Goal: Navigation & Orientation: Understand site structure

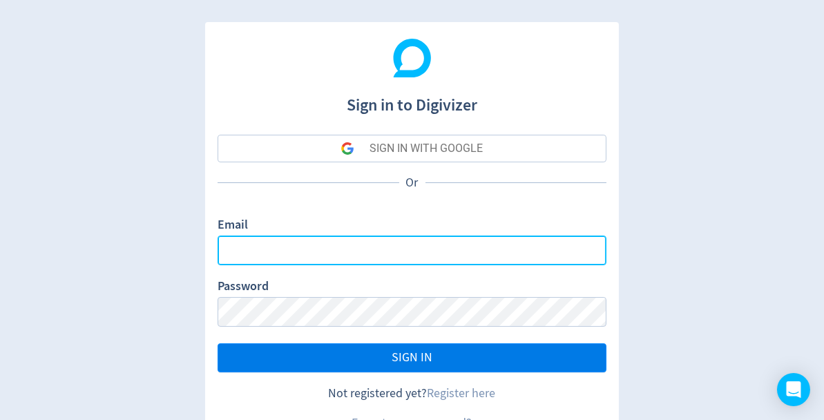
type input "[EMAIL_ADDRESS][DOMAIN_NAME]"
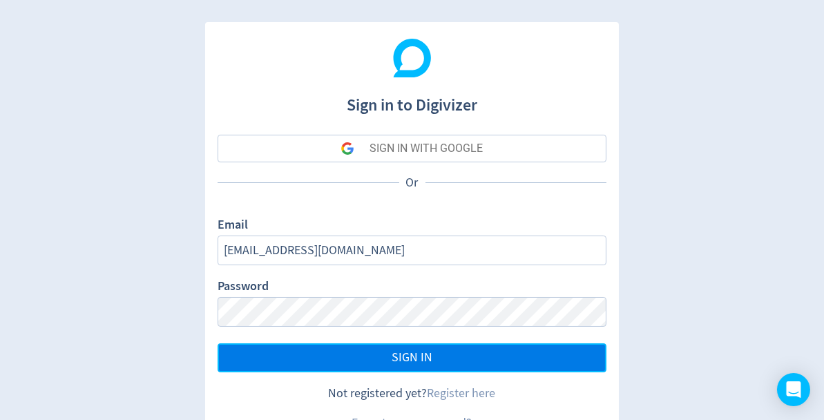
click at [432, 361] on span "SIGN IN" at bounding box center [412, 358] width 41 height 12
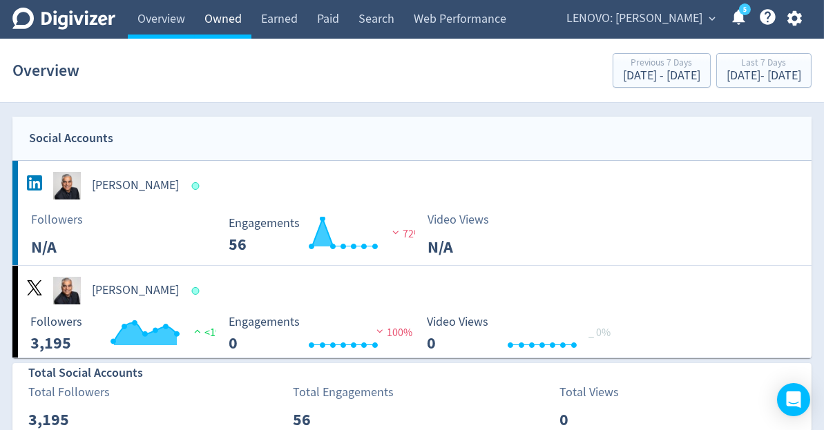
click at [219, 21] on link "Owned" at bounding box center [223, 19] width 57 height 39
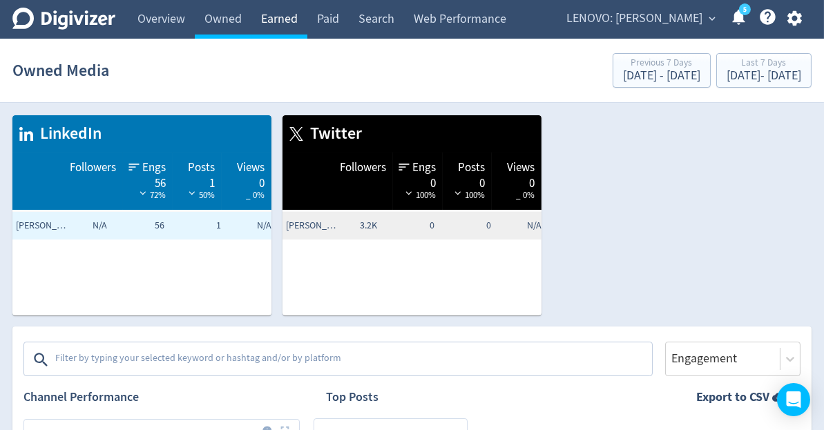
click at [277, 20] on link "Earned" at bounding box center [279, 19] width 56 height 39
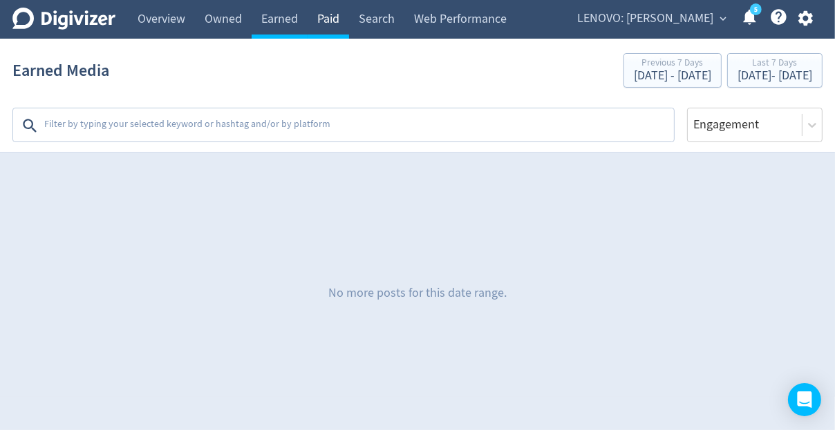
click at [325, 18] on link "Paid" at bounding box center [327, 19] width 41 height 39
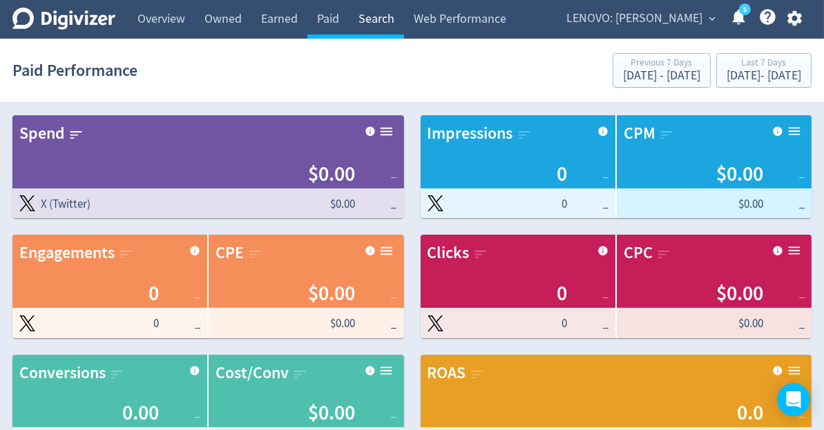
click at [385, 17] on link "Search" at bounding box center [376, 19] width 55 height 39
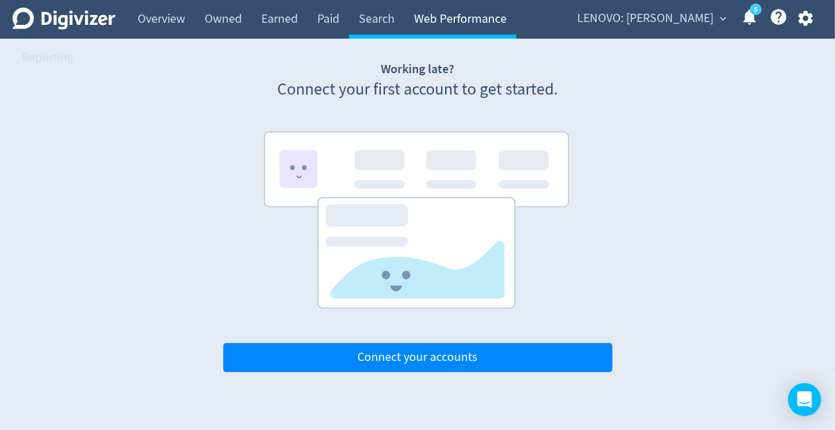
click at [440, 17] on link "Web Performance" at bounding box center [460, 19] width 112 height 39
click at [752, 8] on circle at bounding box center [756, 9] width 12 height 12
